Goal: Check status: Check status

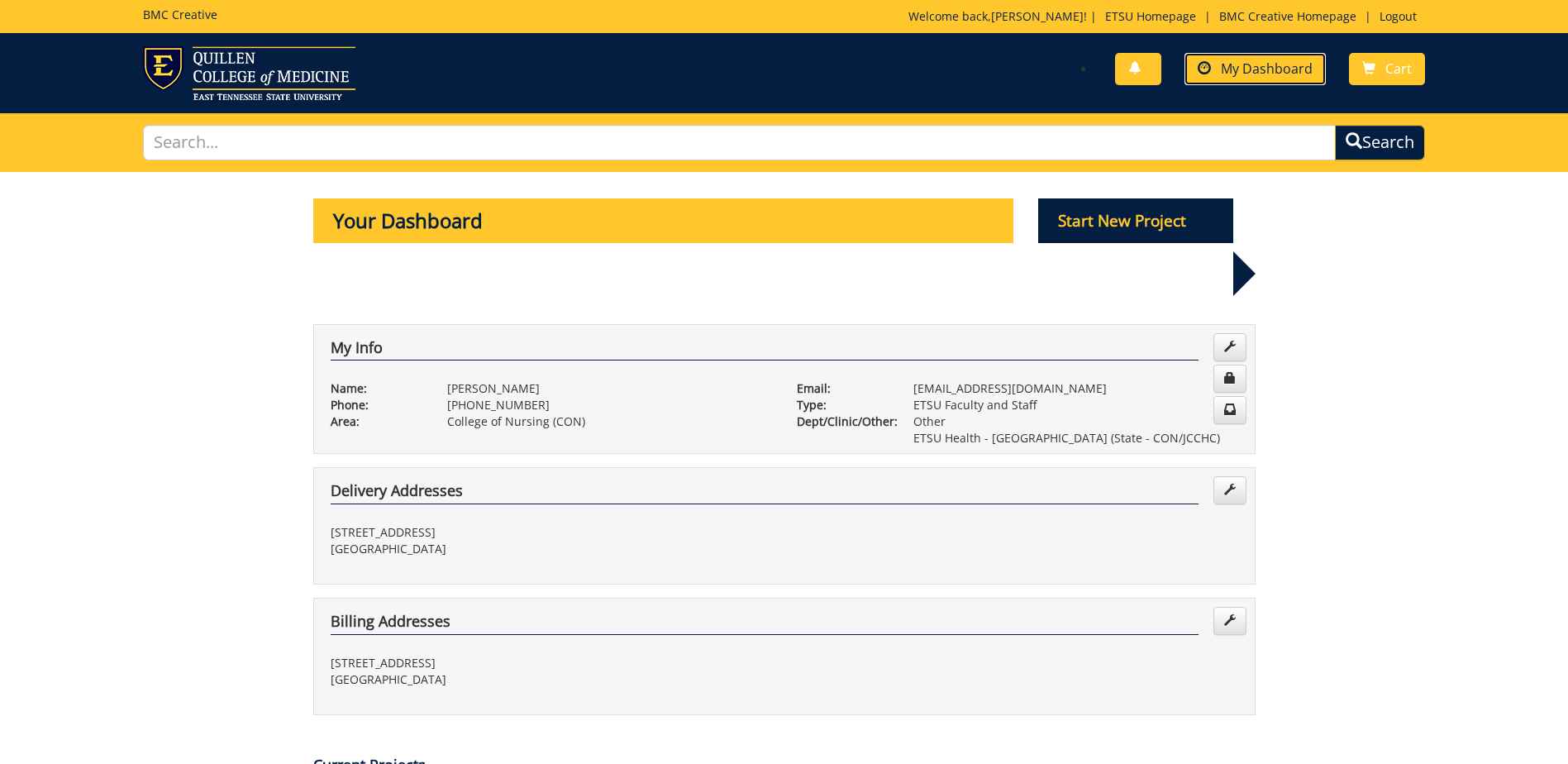
click at [1262, 68] on span "My Dashboard" at bounding box center [1267, 68] width 92 height 18
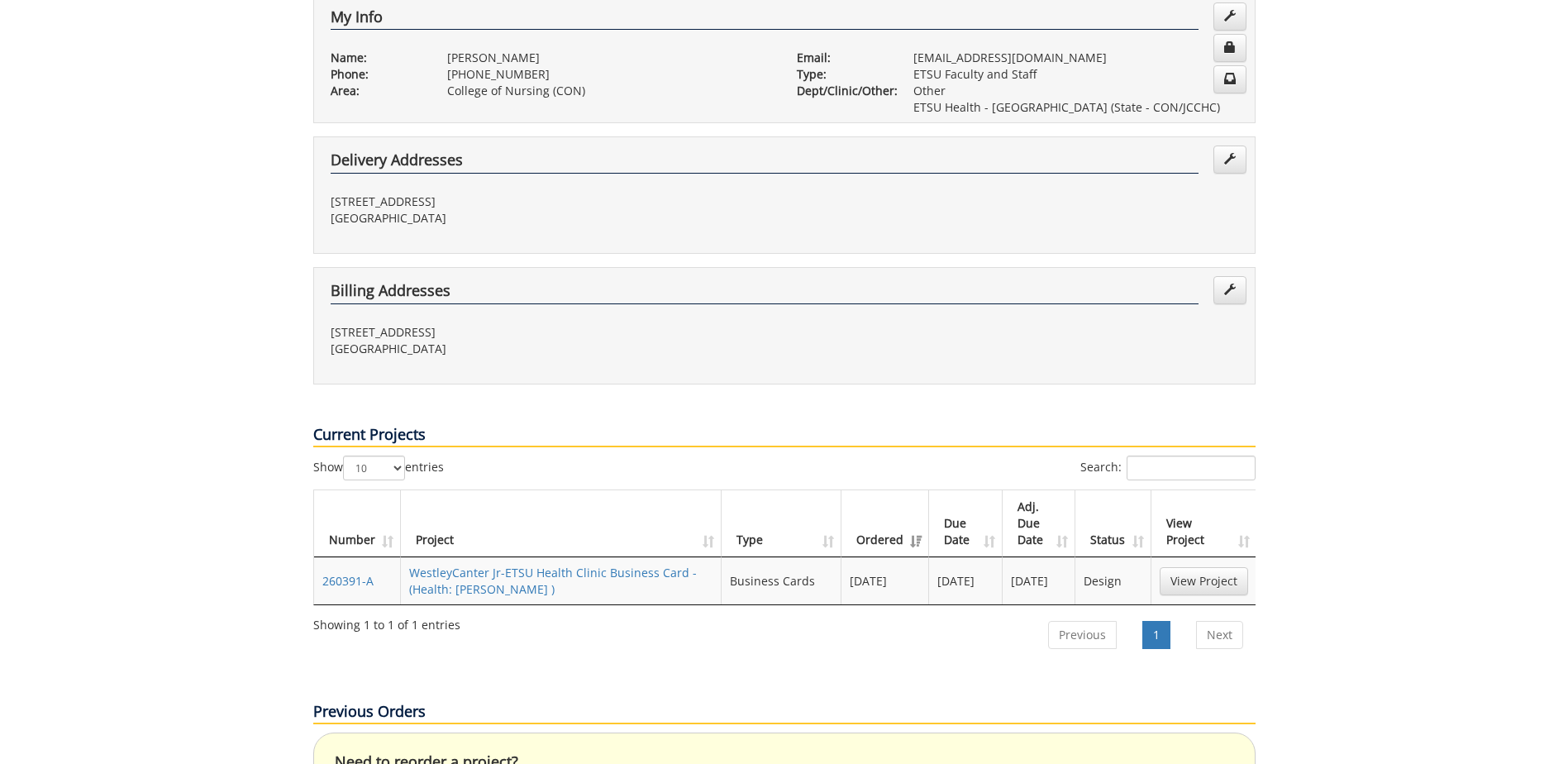
scroll to position [413, 0]
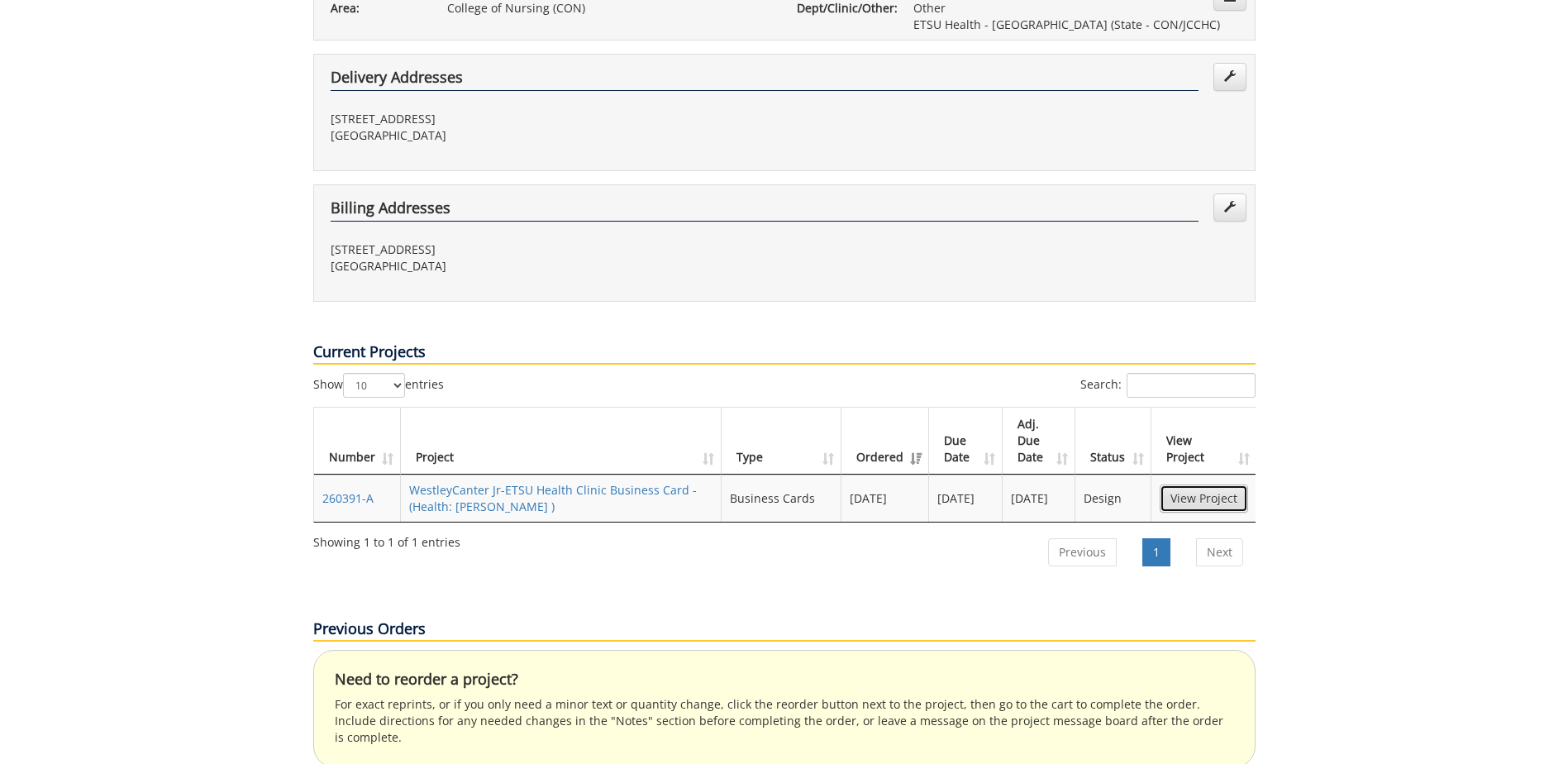
click at [1207, 484] on link "View Project" at bounding box center [1204, 498] width 88 height 28
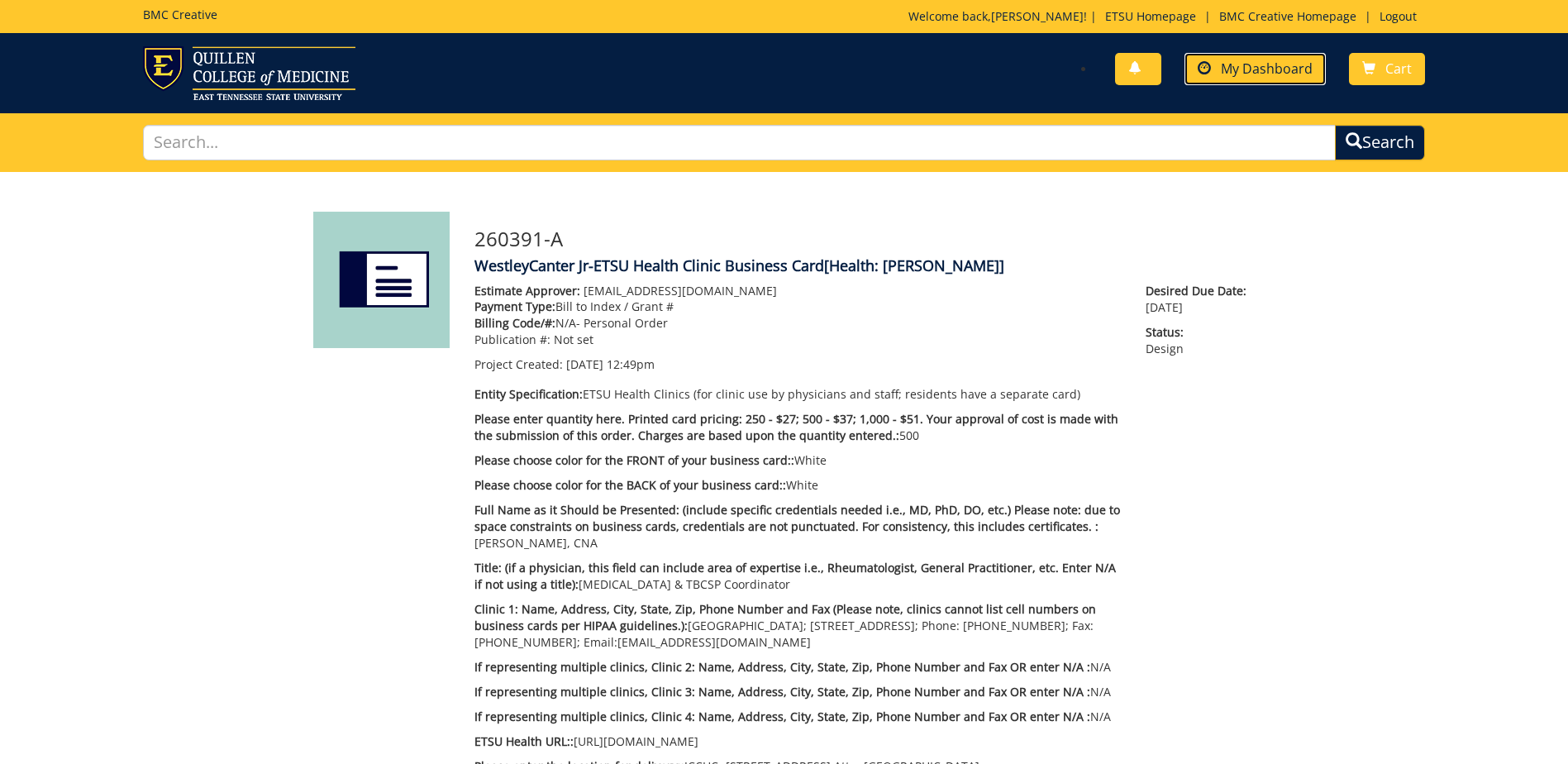
click at [1292, 68] on span "My Dashboard" at bounding box center [1267, 68] width 92 height 18
